Goal: Communication & Community: Participate in discussion

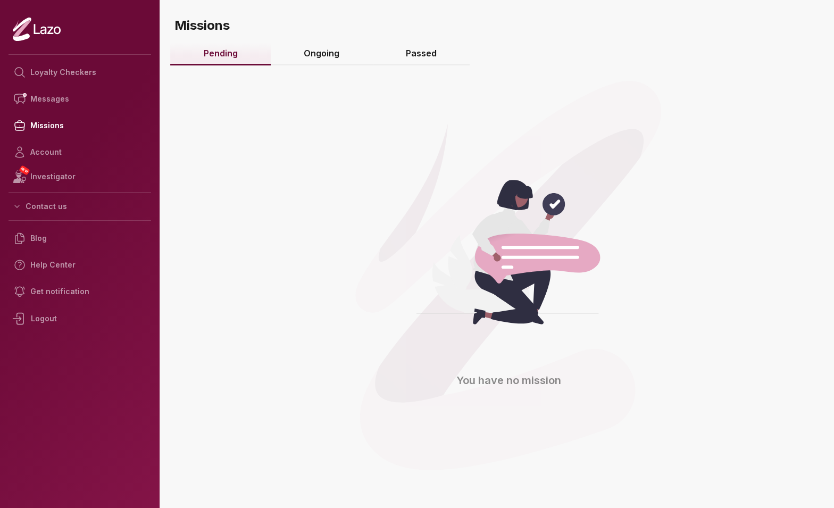
click at [321, 52] on link "Ongoing" at bounding box center [322, 54] width 102 height 23
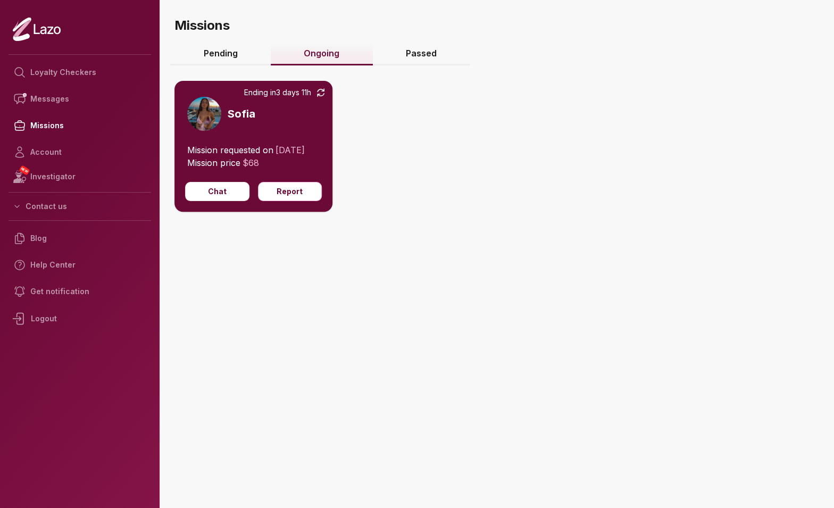
click at [267, 147] on p "Mission requested on [DATE]" at bounding box center [253, 150] width 132 height 13
click at [221, 199] on button "Chat" at bounding box center [217, 191] width 64 height 19
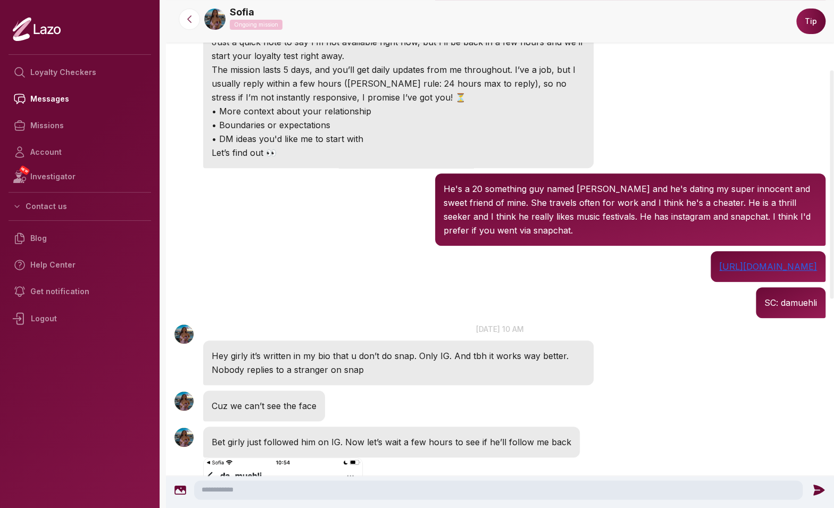
scroll to position [155, 0]
